Goal: Task Accomplishment & Management: Complete application form

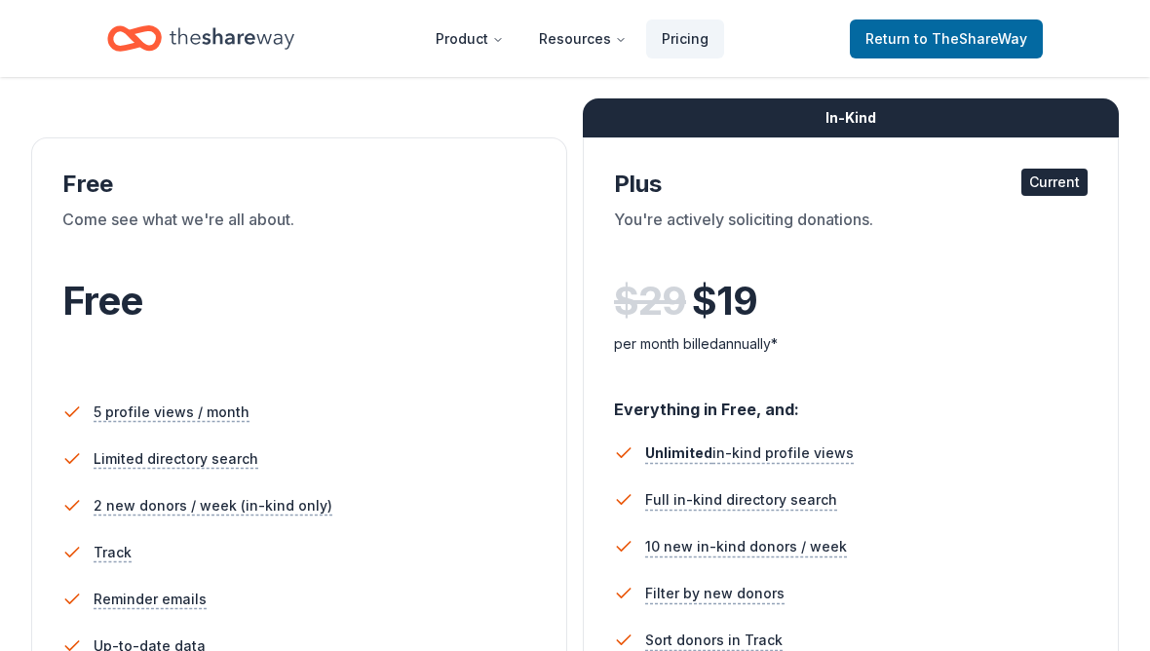
scroll to position [183, 0]
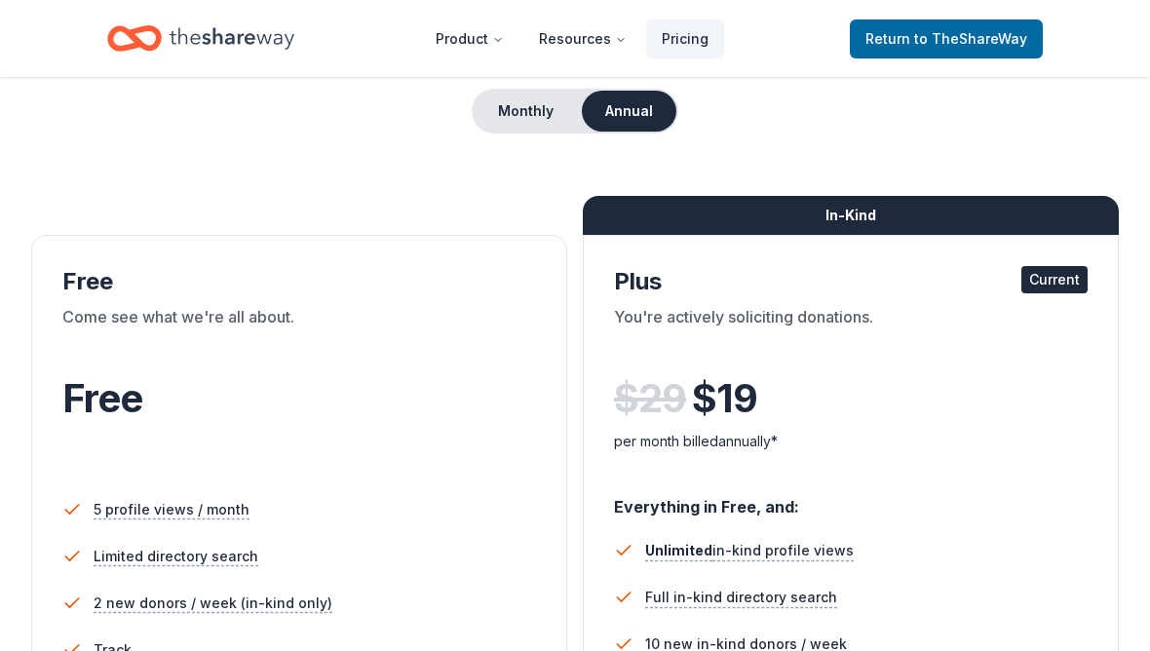
click at [996, 30] on span "to TheShareWay" at bounding box center [970, 38] width 113 height 17
click at [997, 19] on link "Return to TheShareWay" at bounding box center [946, 38] width 193 height 39
click at [1002, 12] on header "Product Resources Pricing Return to TheShareWay" at bounding box center [575, 38] width 1150 height 77
click at [968, 31] on span "to TheShareWay" at bounding box center [970, 38] width 113 height 17
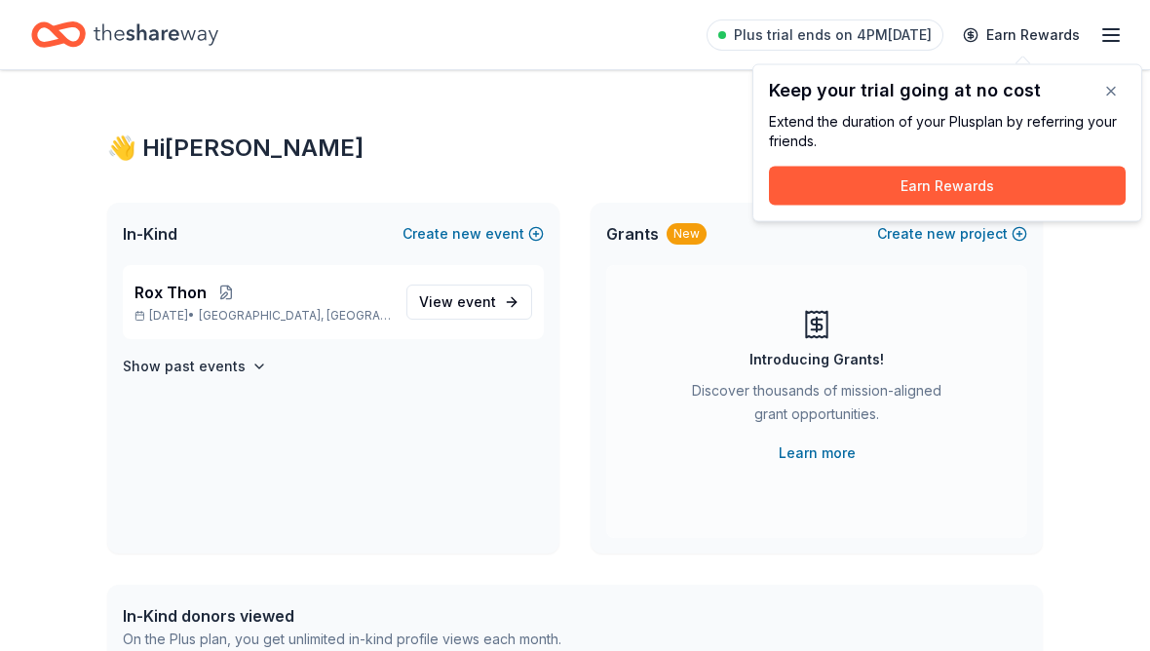
click at [1107, 93] on button "button" at bounding box center [1111, 91] width 39 height 39
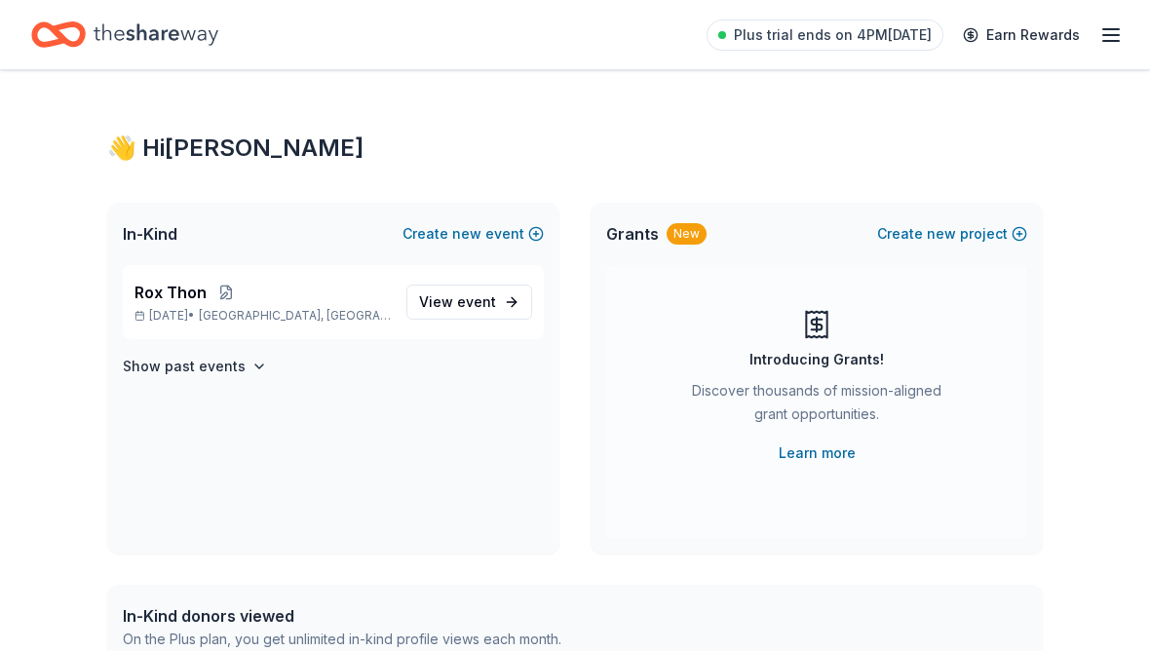
click at [1106, 46] on icon "button" at bounding box center [1111, 34] width 23 height 23
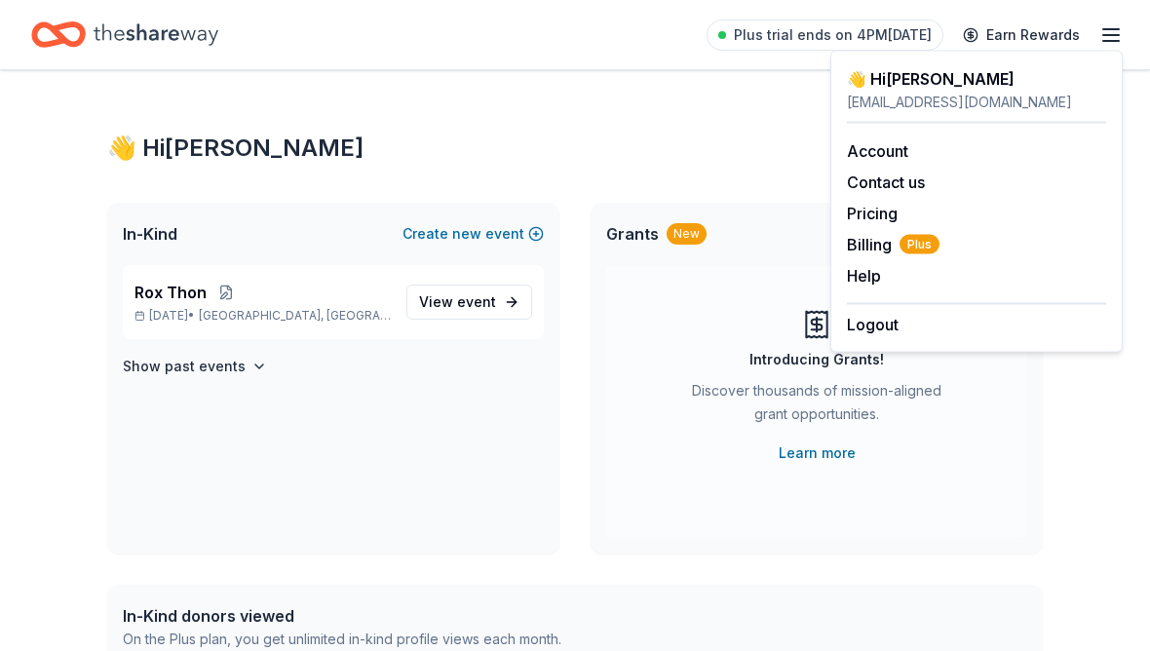
click at [911, 242] on span "Plus" at bounding box center [920, 244] width 40 height 19
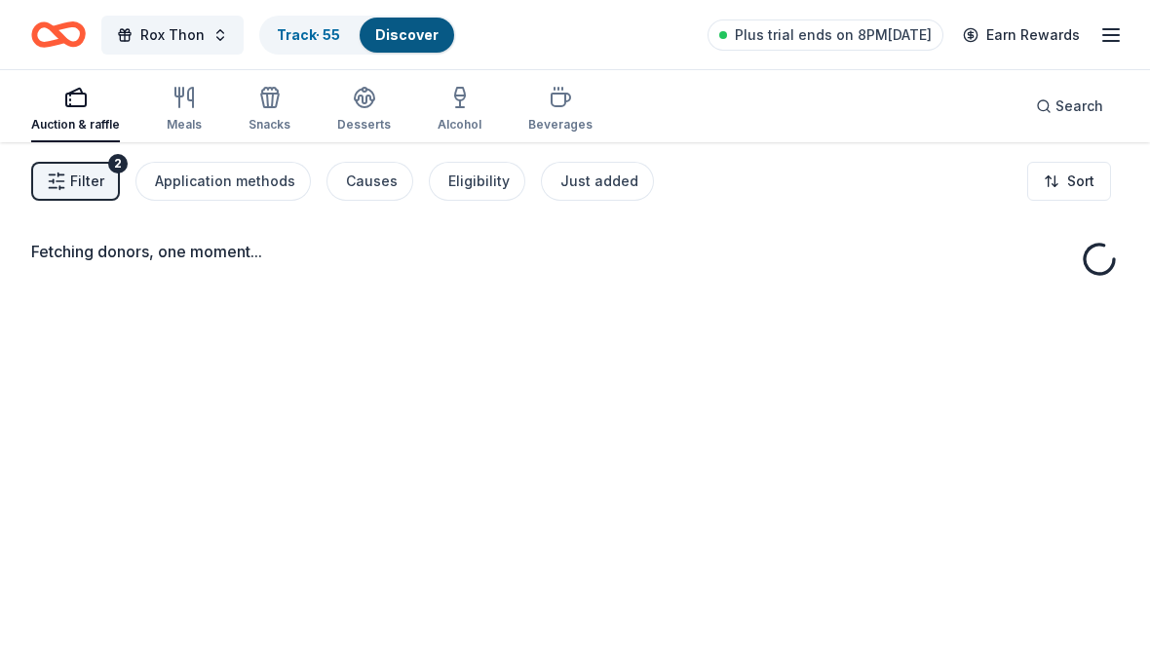
click at [406, 545] on div "Fetching donors, one moment..." at bounding box center [575, 467] width 1150 height 651
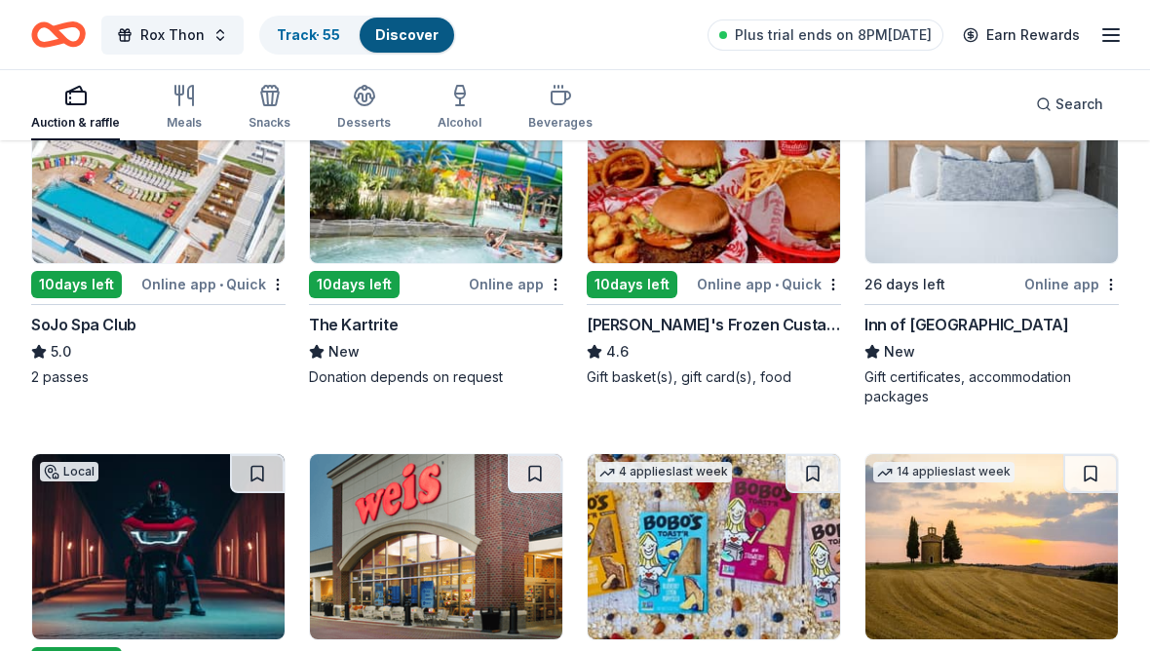
scroll to position [1741, 0]
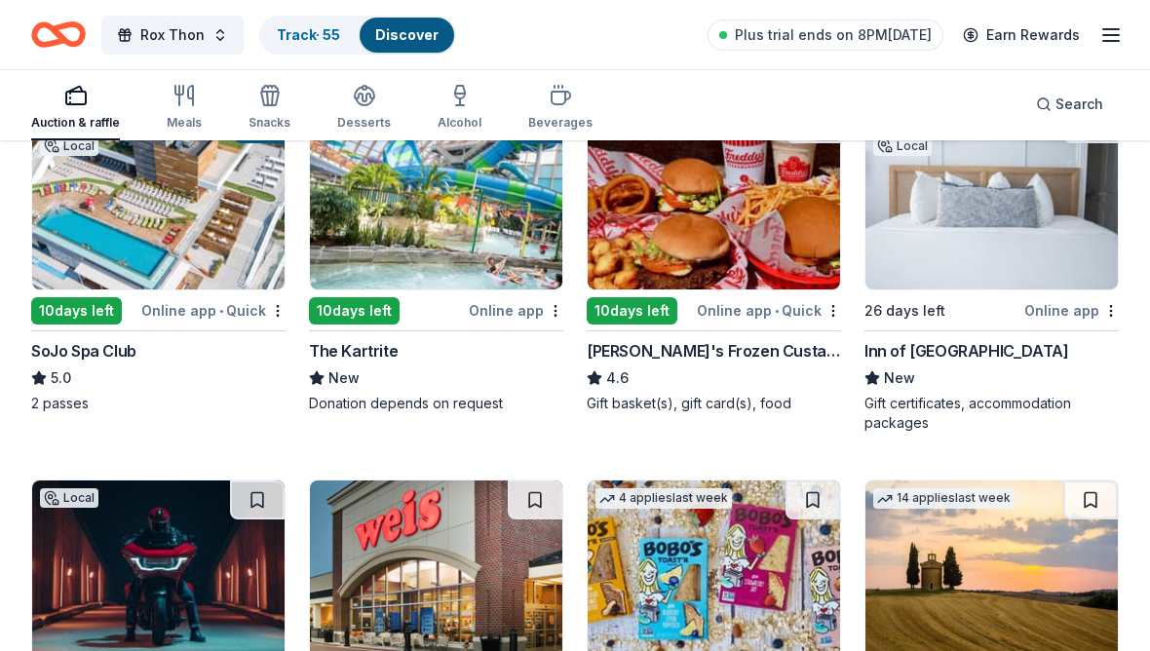
click at [1049, 252] on img at bounding box center [992, 196] width 252 height 185
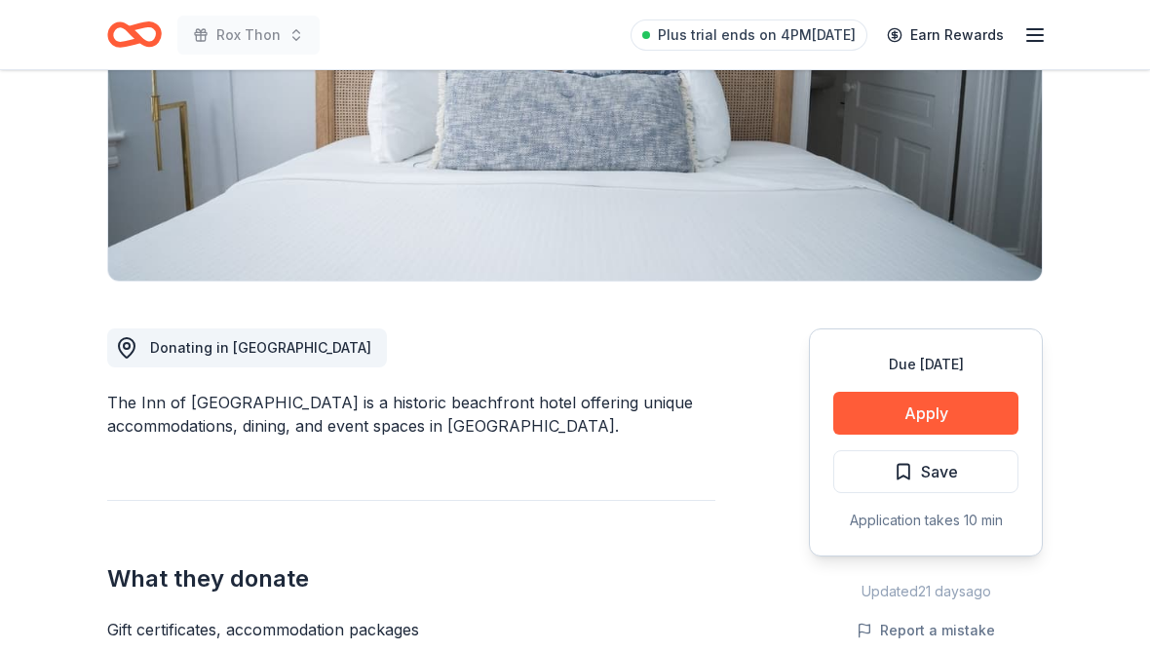
scroll to position [306, 0]
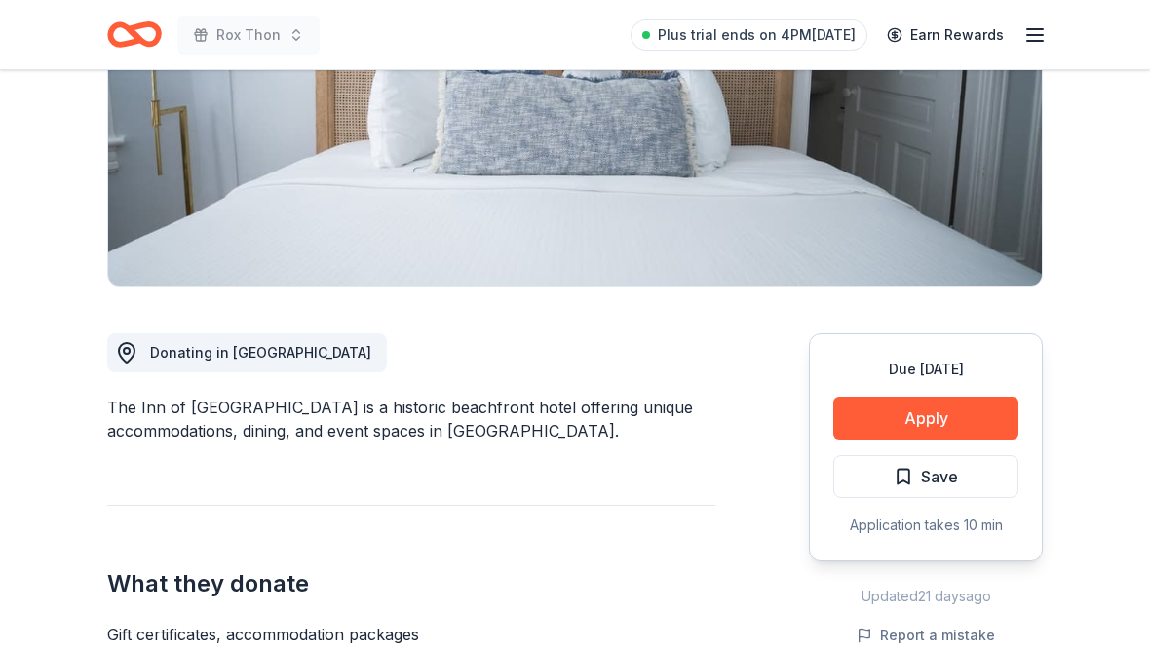
click at [962, 408] on button "Apply" at bounding box center [926, 418] width 185 height 43
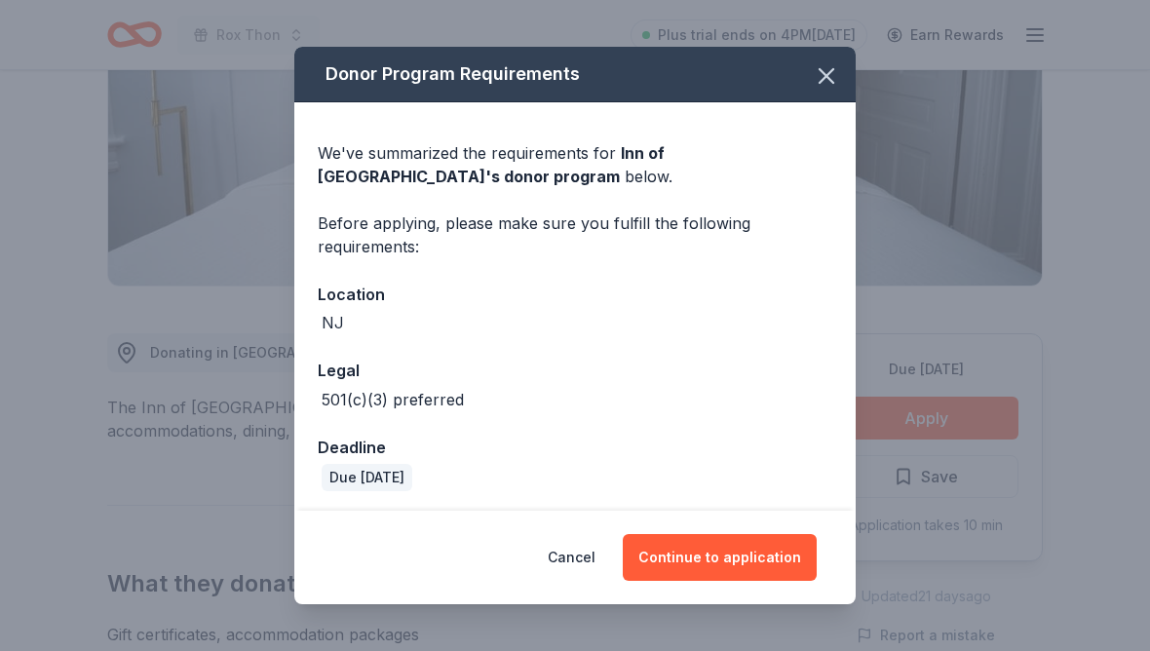
click at [724, 553] on button "Continue to application" at bounding box center [720, 557] width 194 height 47
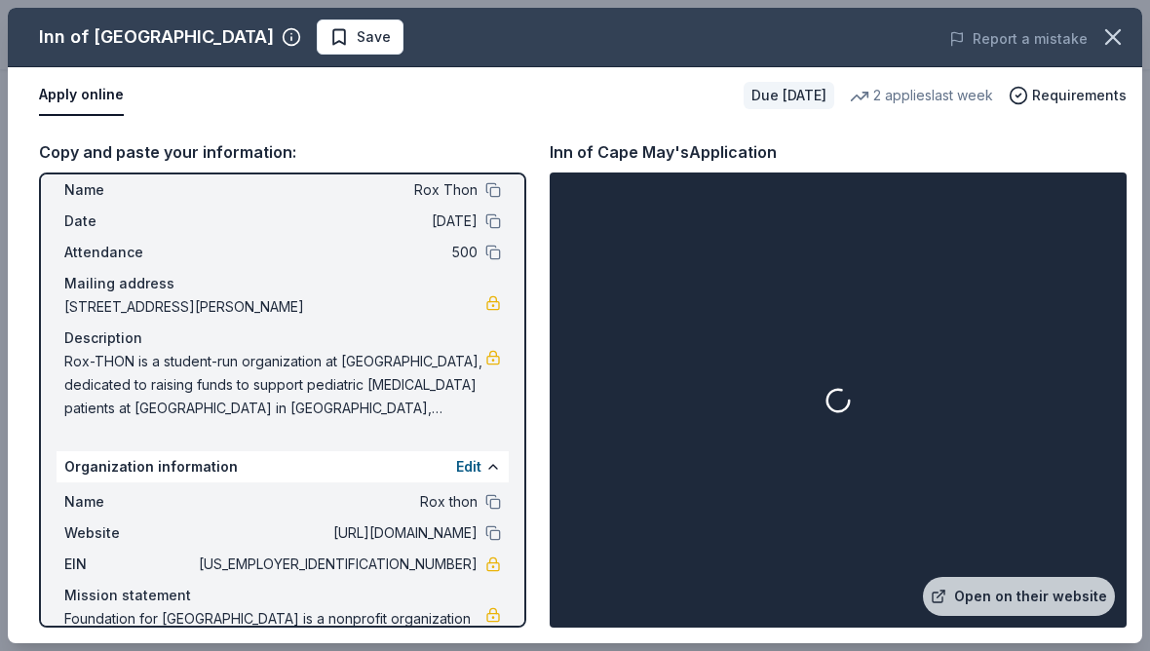
scroll to position [57, 0]
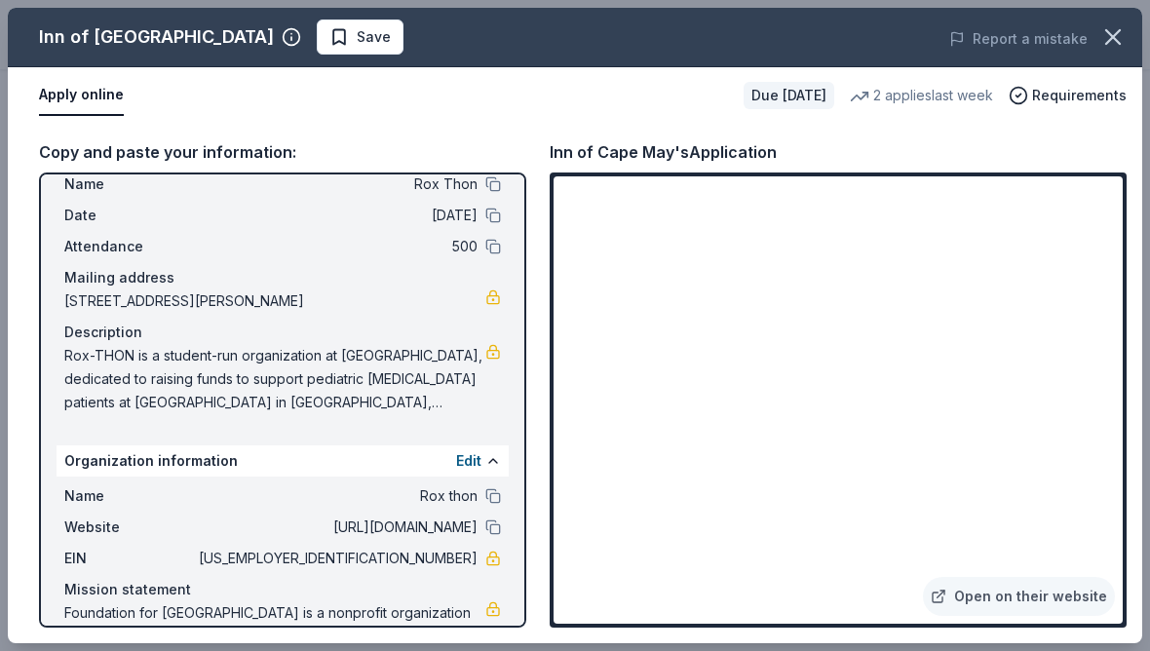
click at [1053, 601] on link "Open on their website" at bounding box center [1019, 596] width 192 height 39
